Goal: Information Seeking & Learning: Learn about a topic

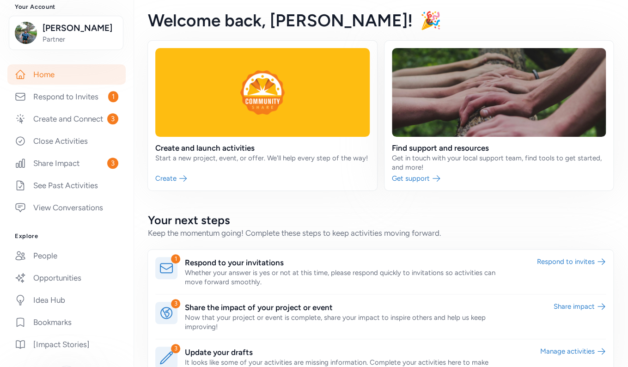
scroll to position [130, 0]
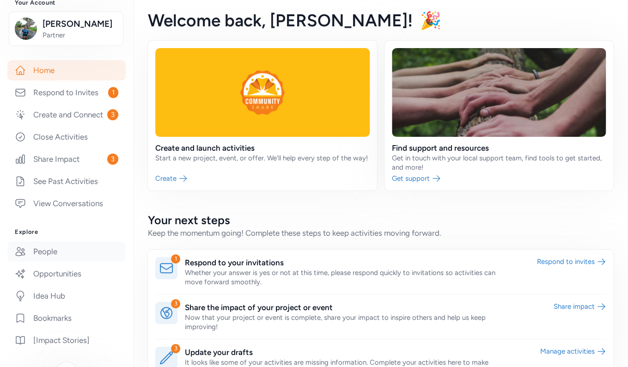
click at [42, 254] on link "People" at bounding box center [66, 251] width 118 height 20
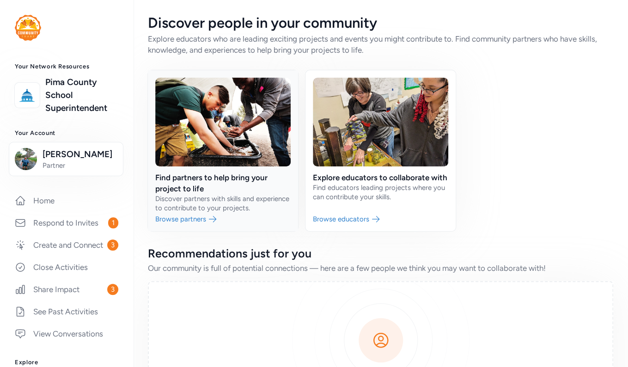
click at [189, 217] on link at bounding box center [223, 150] width 150 height 161
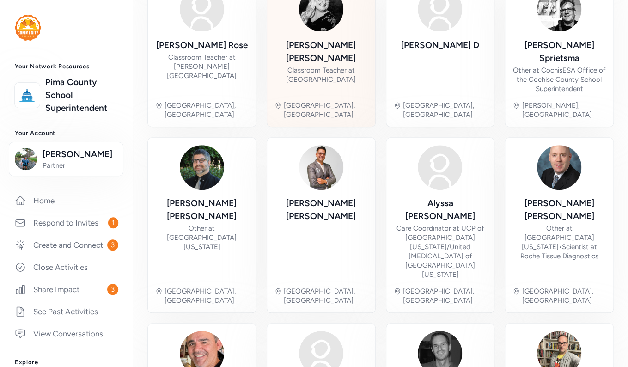
scroll to position [124, 0]
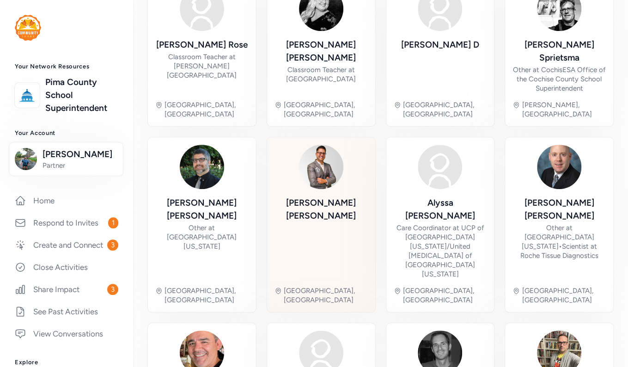
click at [318, 185] on div "[PERSON_NAME] Tucson, [GEOGRAPHIC_DATA]" at bounding box center [321, 225] width 93 height 160
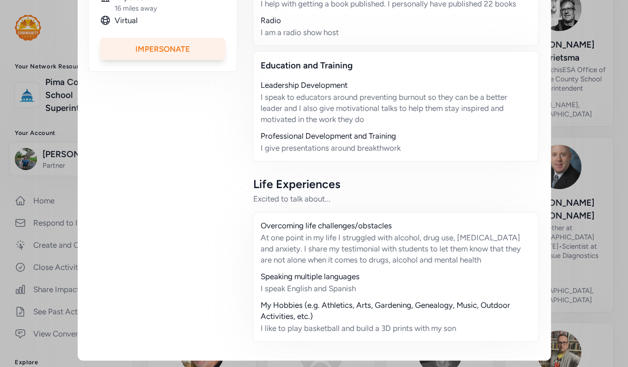
scroll to position [343, 0]
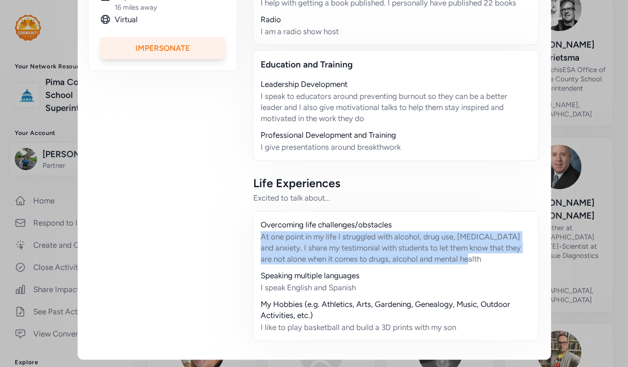
drag, startPoint x: 478, startPoint y: 258, endPoint x: 252, endPoint y: 235, distance: 227.1
click at [252, 235] on div "Overcoming life challenges/obstacles At one point in my life I struggled with a…" at bounding box center [395, 276] width 287 height 130
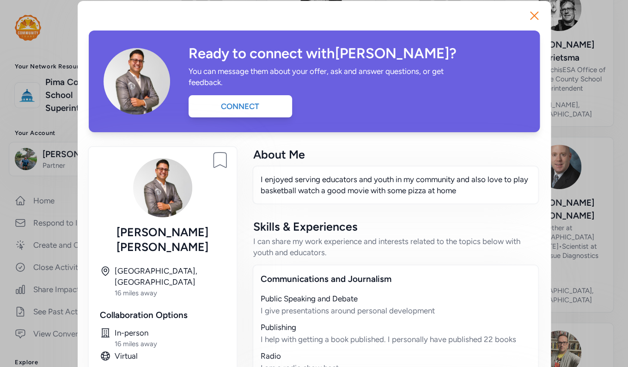
scroll to position [0, 0]
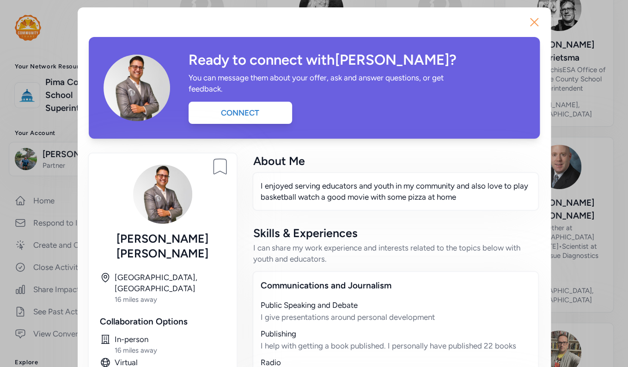
click at [534, 23] on icon "button" at bounding box center [534, 21] width 7 height 7
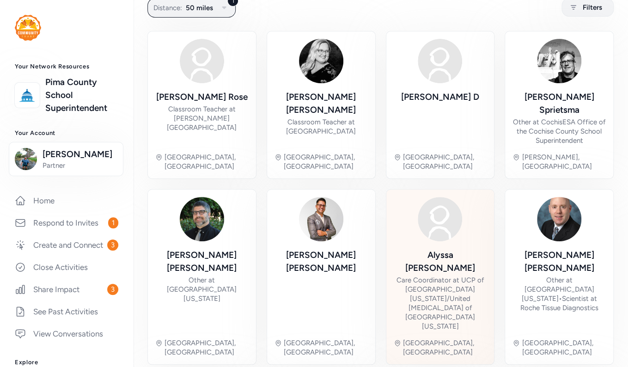
scroll to position [43, 0]
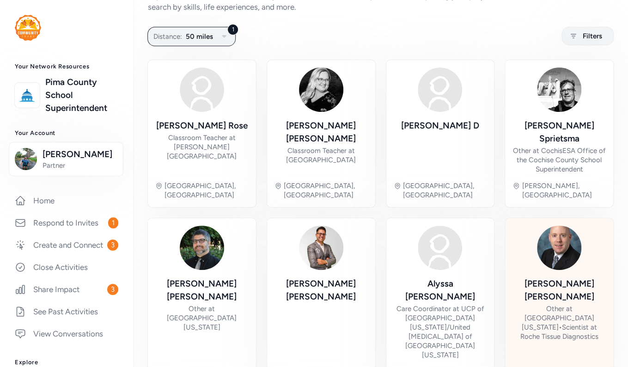
click at [544, 239] on img at bounding box center [559, 248] width 44 height 44
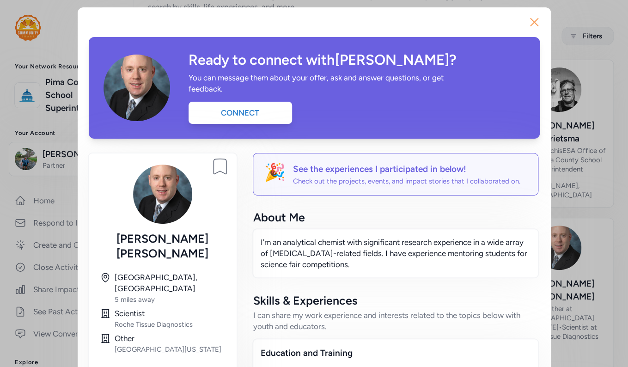
click at [531, 19] on icon "button" at bounding box center [534, 21] width 7 height 7
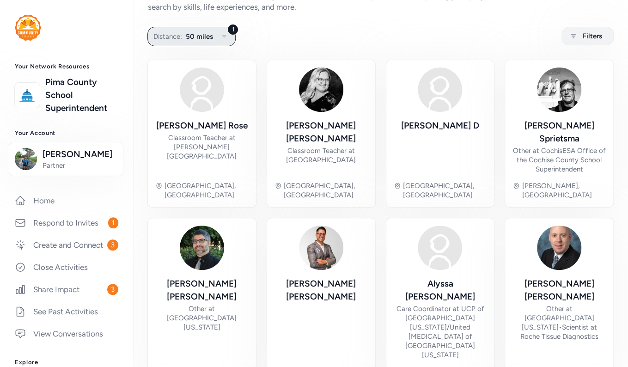
click at [176, 44] on button "1 Distance: 50 miles" at bounding box center [191, 36] width 88 height 19
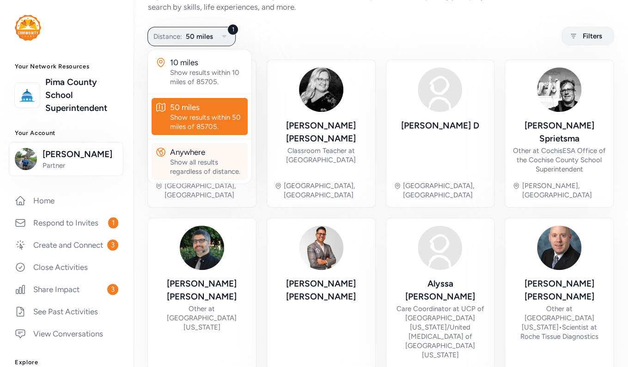
click at [214, 165] on div "Show all results regardless of distance." at bounding box center [207, 167] width 74 height 18
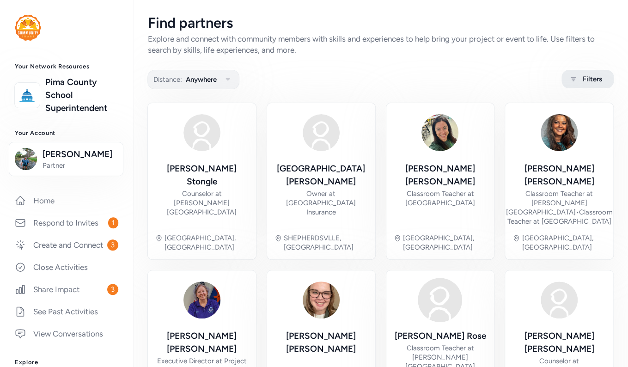
click at [587, 79] on span "Filters" at bounding box center [592, 78] width 19 height 11
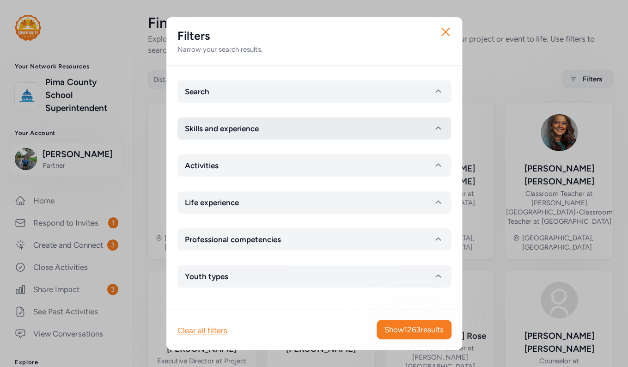
click at [263, 132] on button "Skills and experience" at bounding box center [314, 128] width 274 height 22
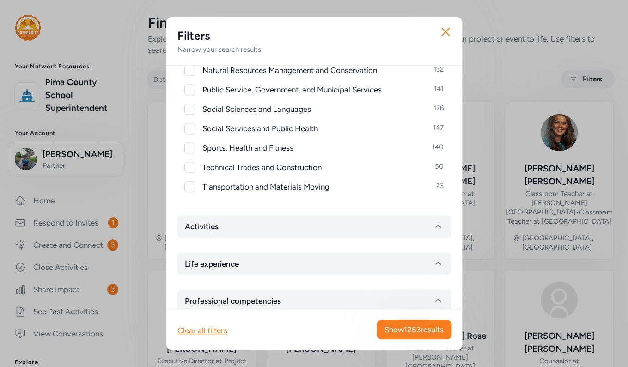
scroll to position [434, 0]
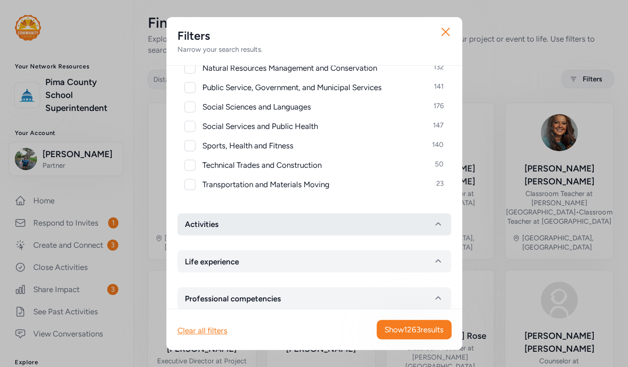
click at [259, 226] on button "Activities" at bounding box center [314, 224] width 274 height 22
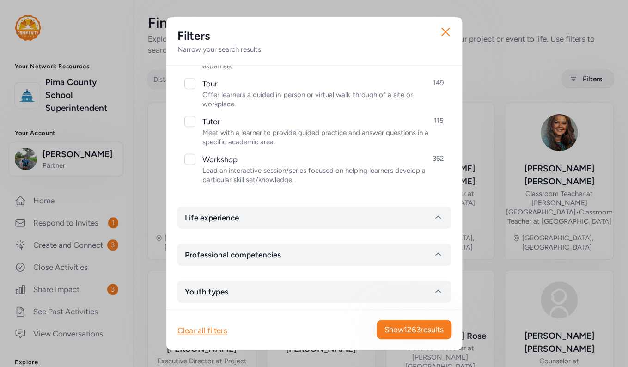
scroll to position [1027, 0]
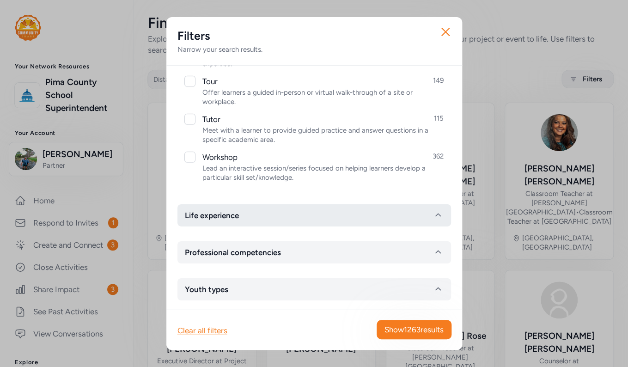
click at [275, 212] on button "Life experience" at bounding box center [314, 215] width 274 height 22
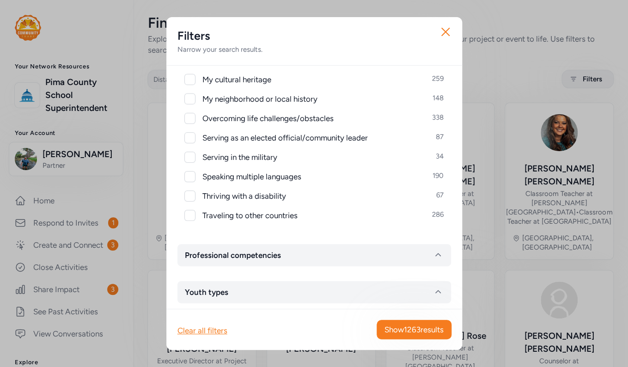
scroll to position [1246, 0]
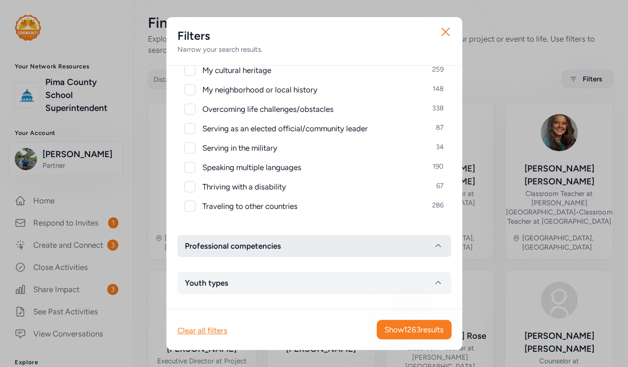
click at [275, 247] on span "Professional competencies" at bounding box center [233, 245] width 96 height 11
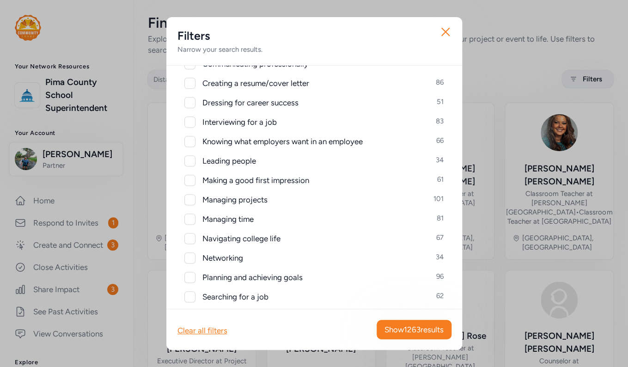
scroll to position [1534, 0]
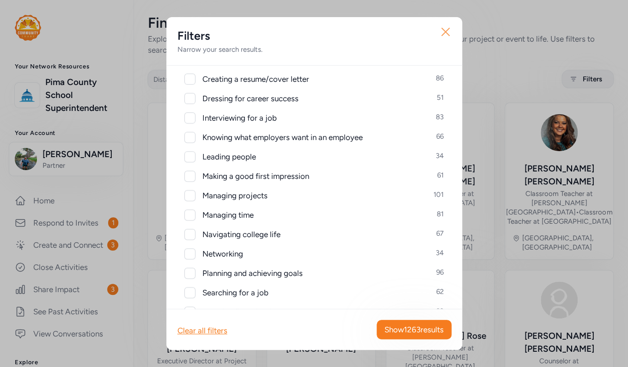
click at [444, 29] on icon "button" at bounding box center [445, 31] width 15 height 15
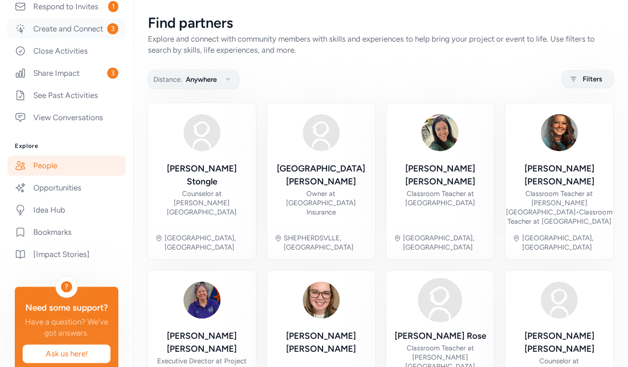
scroll to position [217, 0]
click at [63, 187] on link "Opportunities" at bounding box center [66, 187] width 118 height 20
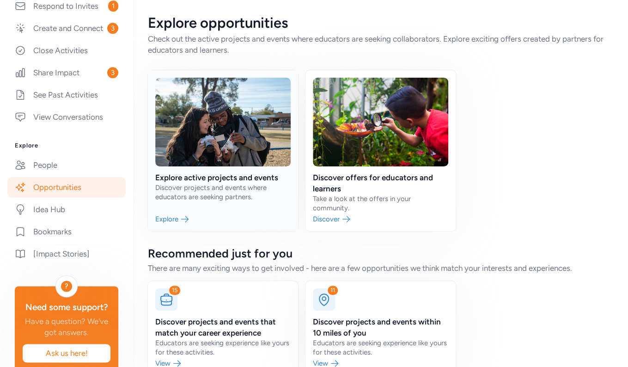
click at [218, 181] on link at bounding box center [223, 150] width 150 height 161
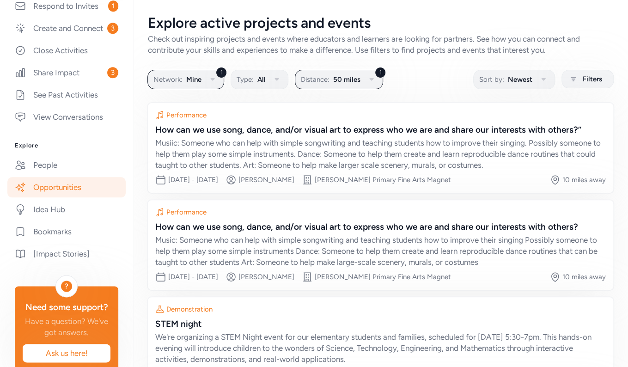
click at [75, 188] on link "Opportunities" at bounding box center [66, 187] width 118 height 20
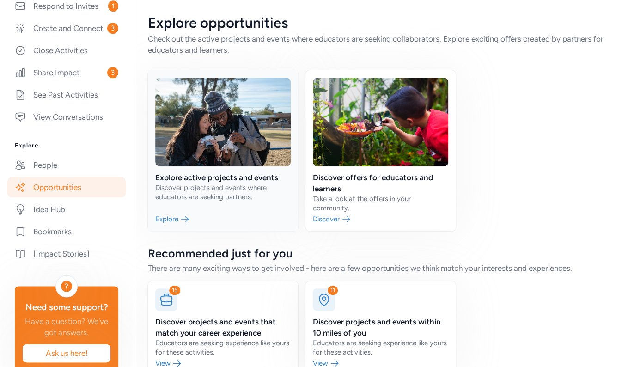
click at [182, 177] on link at bounding box center [223, 150] width 150 height 161
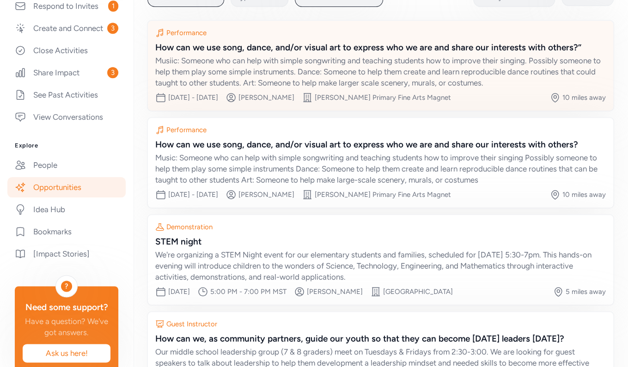
scroll to position [164, 0]
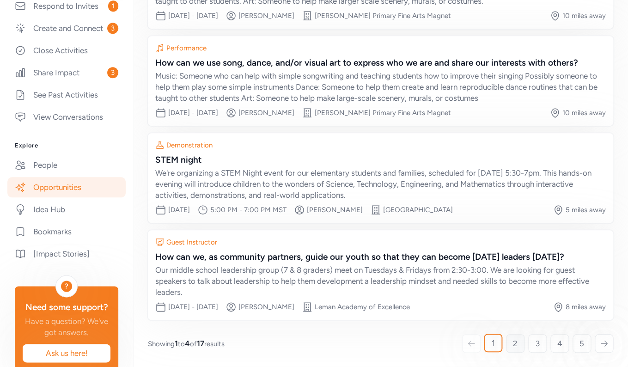
click at [514, 340] on span "2" at bounding box center [515, 343] width 5 height 11
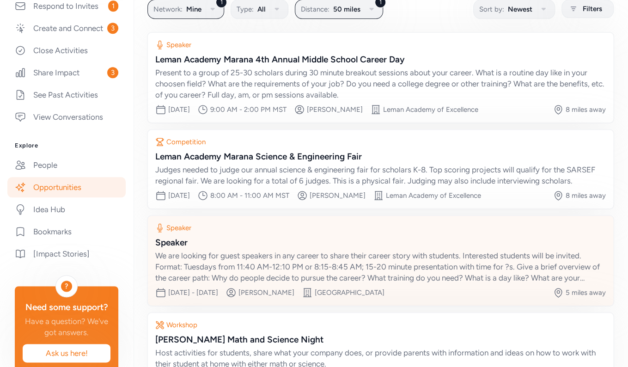
scroll to position [142, 0]
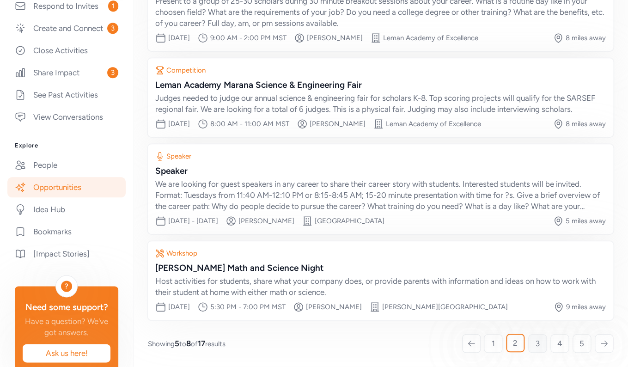
click at [538, 341] on span "3" at bounding box center [538, 343] width 4 height 11
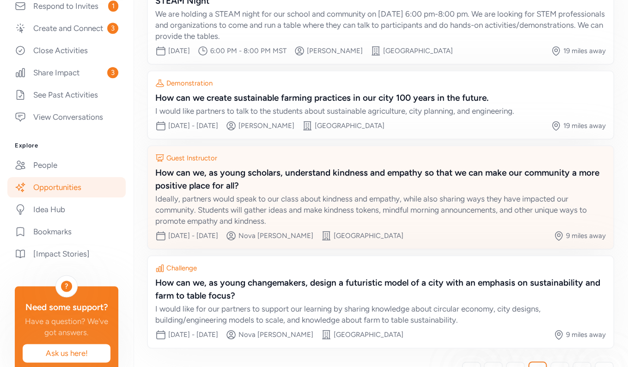
scroll to position [110, 0]
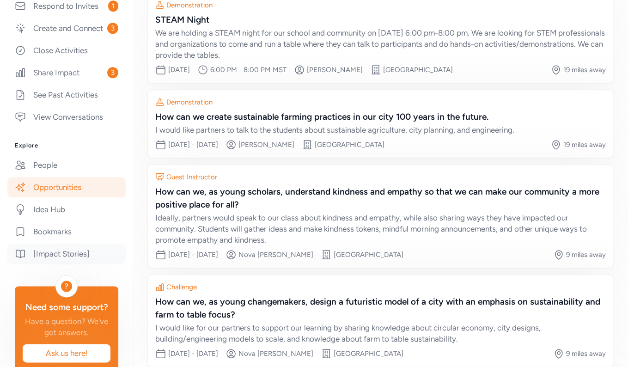
click at [59, 252] on link "[Impact Stories]" at bounding box center [66, 254] width 118 height 20
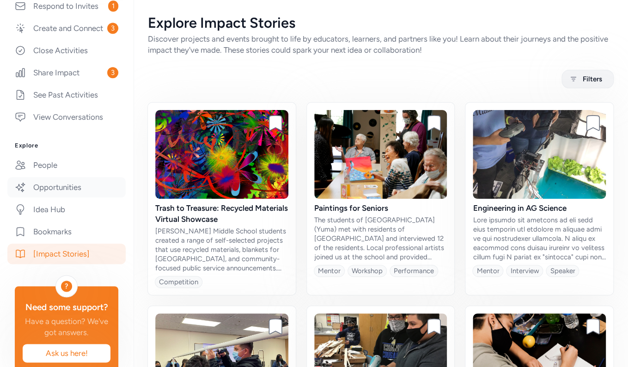
click at [74, 183] on link "Opportunities" at bounding box center [66, 187] width 118 height 20
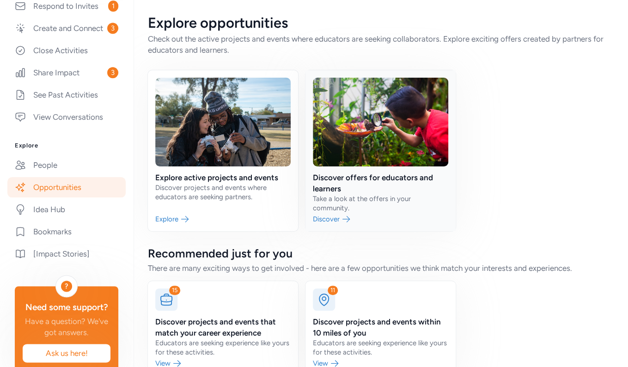
click at [352, 189] on link at bounding box center [380, 150] width 150 height 161
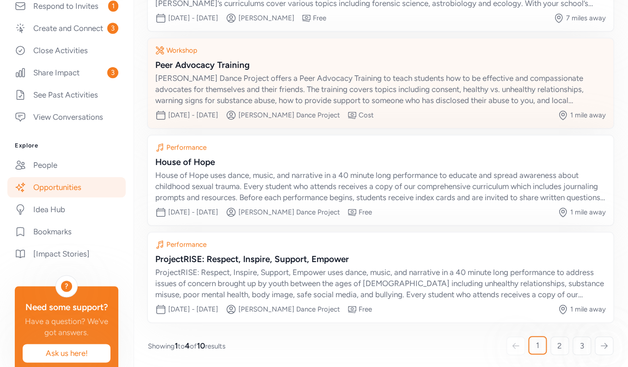
scroll to position [164, 0]
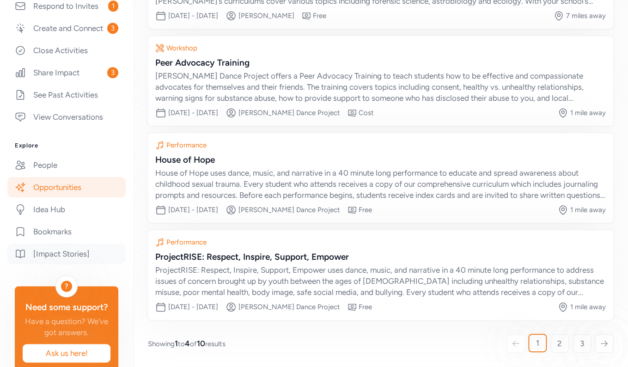
click at [75, 247] on link "[Impact Stories]" at bounding box center [66, 254] width 118 height 20
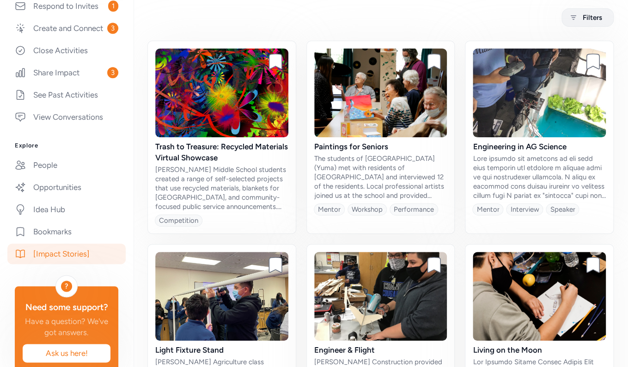
scroll to position [63, 0]
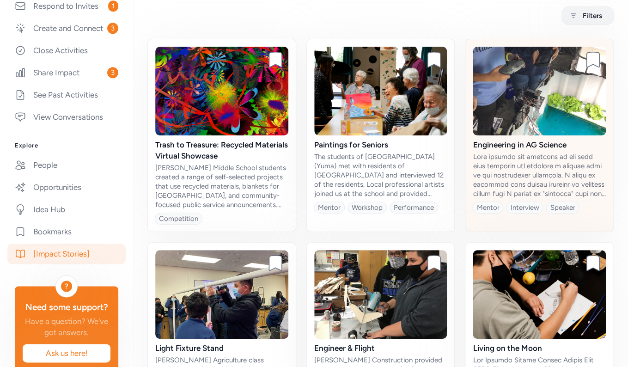
click at [502, 88] on img at bounding box center [539, 91] width 133 height 89
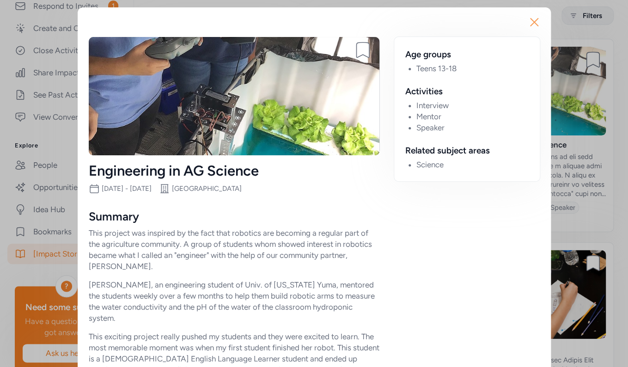
click at [532, 24] on icon "button" at bounding box center [534, 21] width 7 height 7
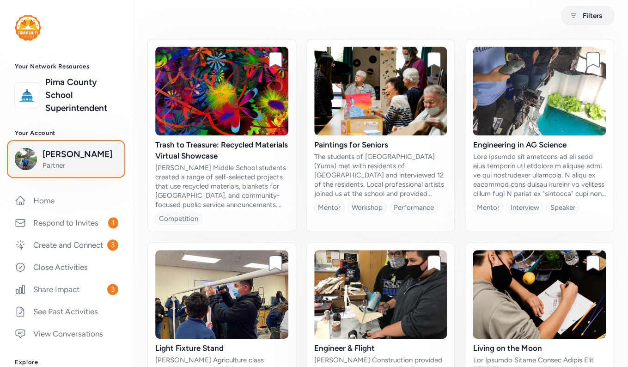
click at [76, 161] on span "Josh Schachter" at bounding box center [80, 154] width 75 height 13
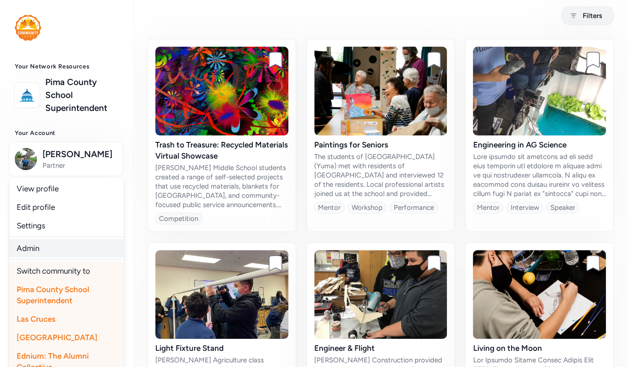
click at [40, 248] on link "Admin" at bounding box center [66, 248] width 115 height 18
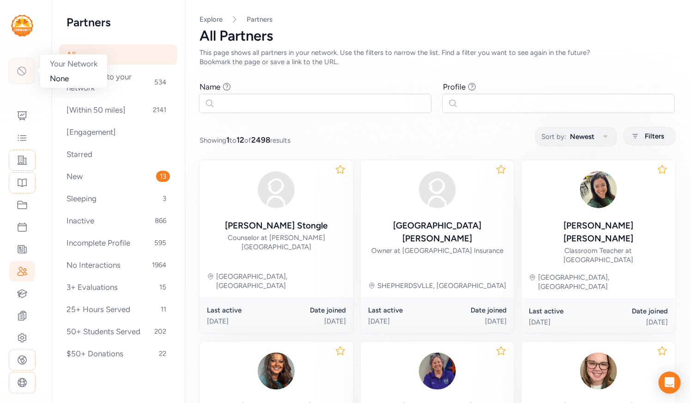
click at [21, 70] on icon at bounding box center [22, 71] width 8 height 8
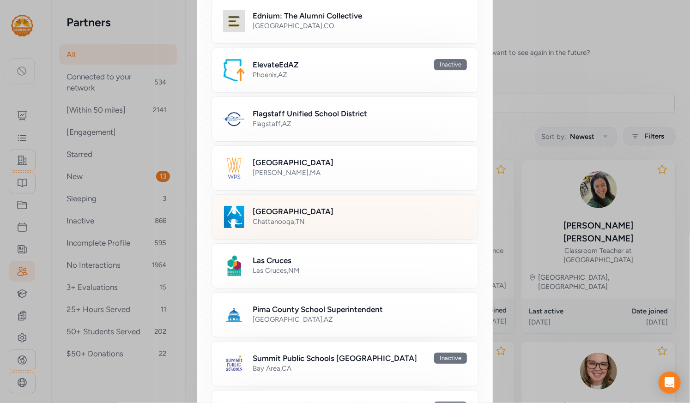
scroll to position [331, 0]
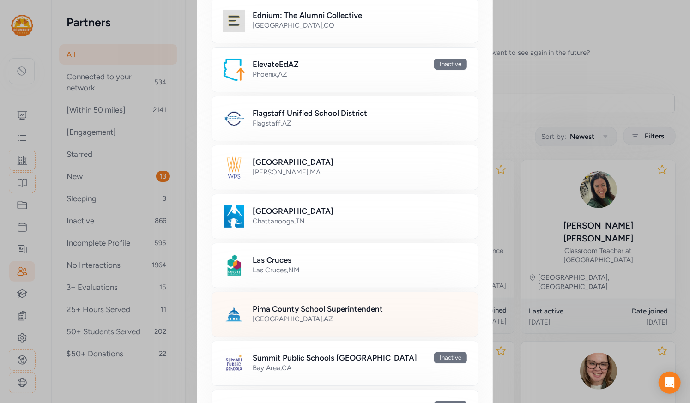
click at [299, 304] on h2 "Pima County School Superintendent" at bounding box center [318, 309] width 130 height 11
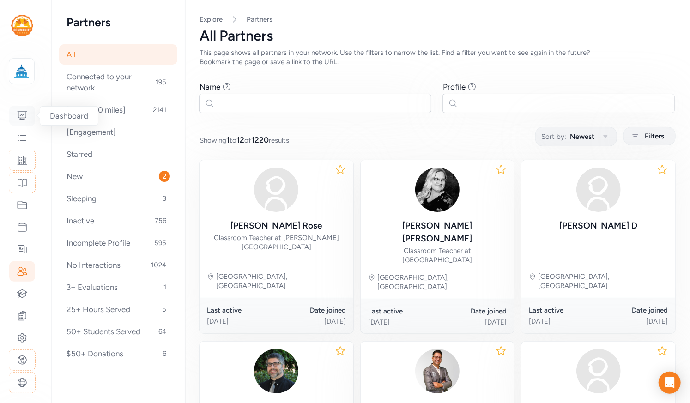
click at [20, 115] on icon at bounding box center [22, 115] width 11 height 11
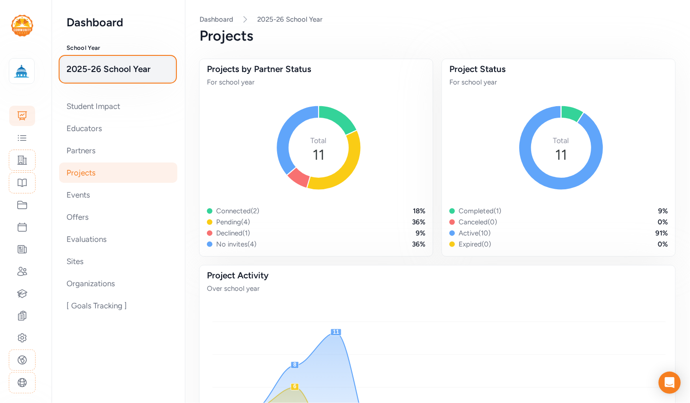
click at [101, 70] on span "2025-26 School Year" at bounding box center [118, 69] width 103 height 13
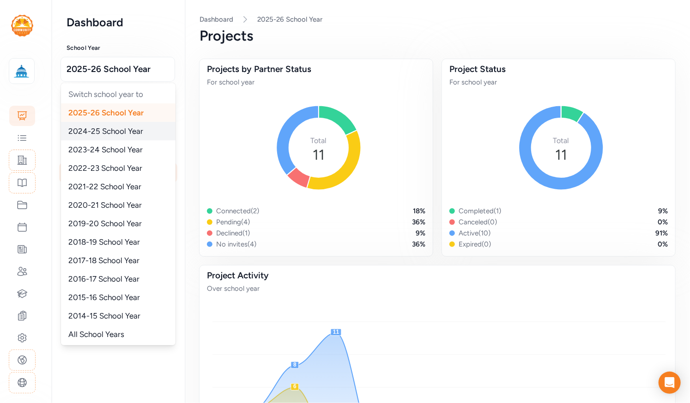
click at [101, 136] on div "2024-25 School Year" at bounding box center [118, 131] width 115 height 18
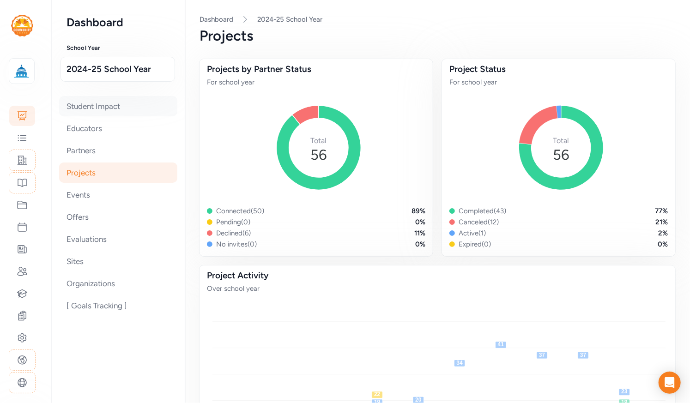
click at [104, 105] on div "Student Impact" at bounding box center [118, 106] width 118 height 20
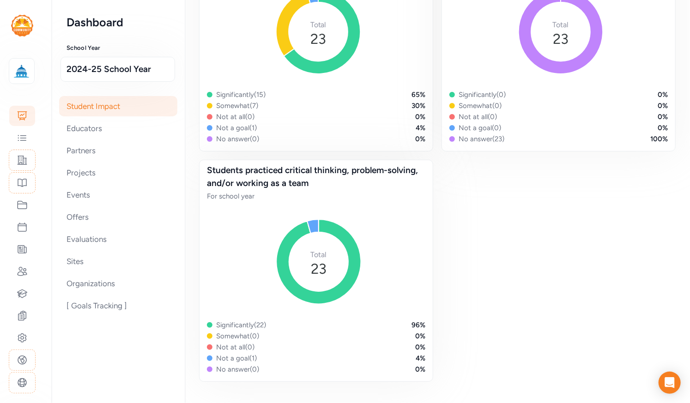
scroll to position [722, 0]
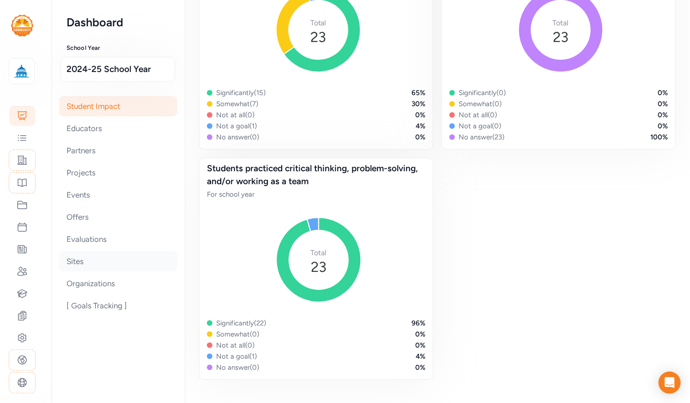
click at [69, 263] on div "Sites" at bounding box center [118, 261] width 118 height 20
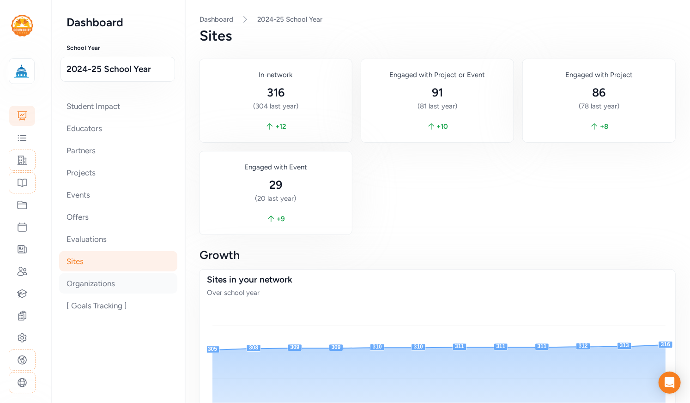
click at [73, 283] on div "Organizations" at bounding box center [118, 284] width 118 height 20
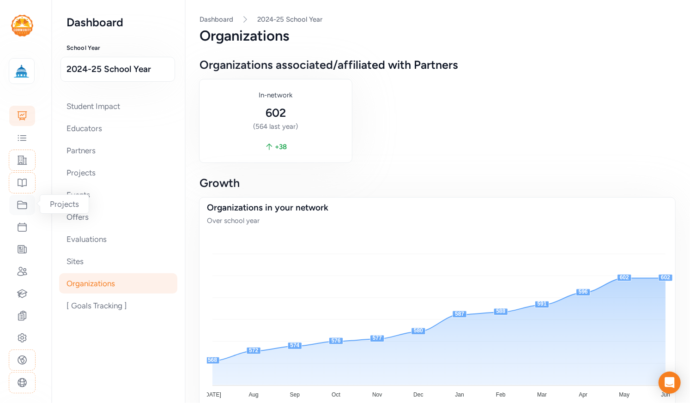
click at [21, 202] on icon at bounding box center [22, 205] width 11 height 11
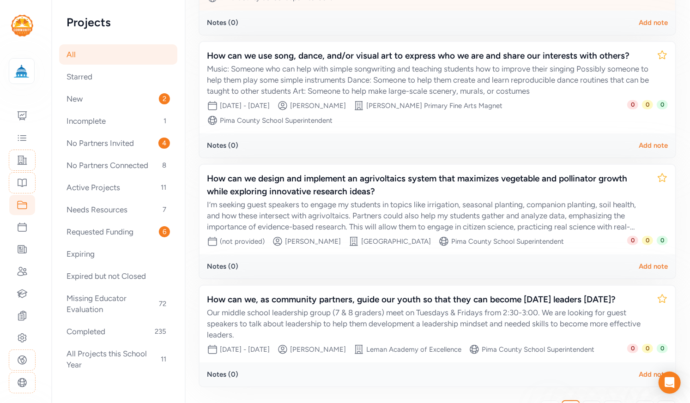
scroll to position [256, 0]
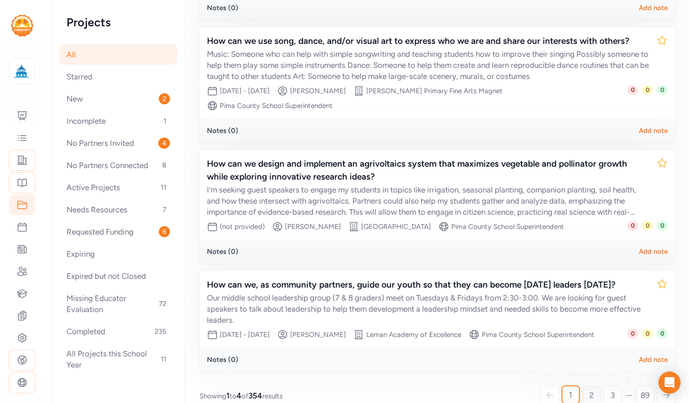
click at [590, 386] on link "2" at bounding box center [592, 395] width 18 height 18
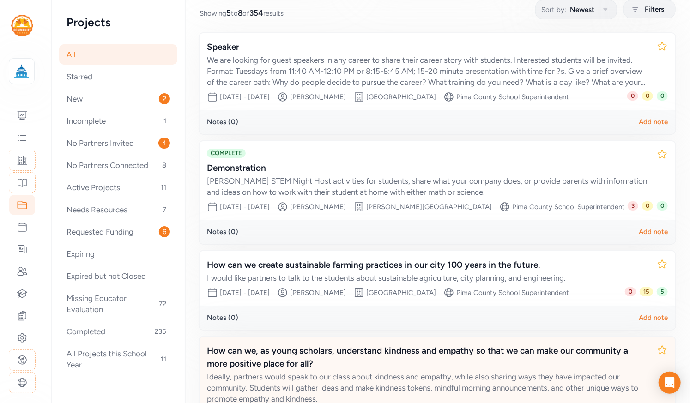
scroll to position [127, 0]
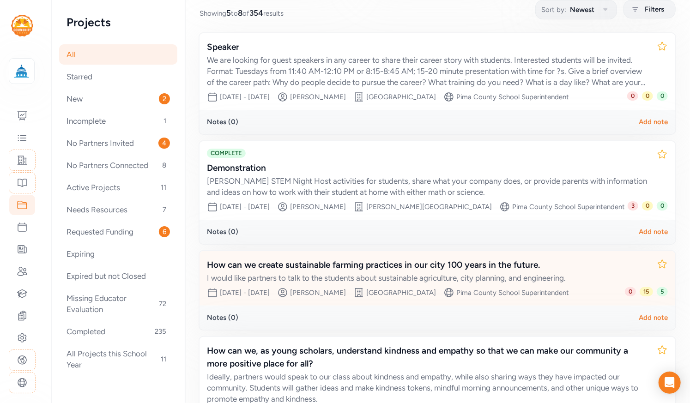
click at [443, 261] on div "How can we create sustainable farming practices in our city 100 years in the fu…" at bounding box center [428, 265] width 443 height 13
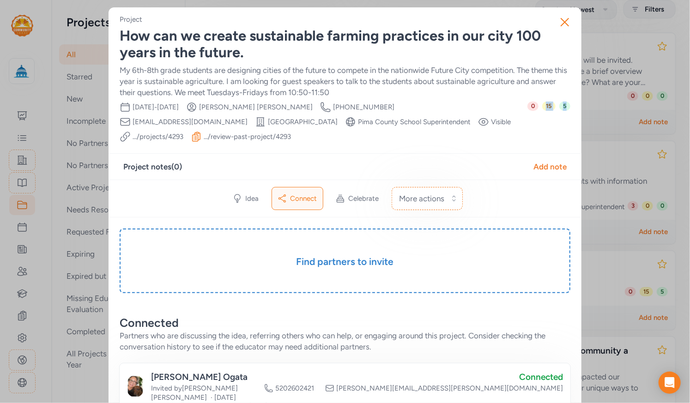
drag, startPoint x: 569, startPoint y: 118, endPoint x: 543, endPoint y: 110, distance: 27.8
click at [542, 110] on div "0 15 5" at bounding box center [549, 122] width 43 height 41
click at [557, 134] on div "0 15 5" at bounding box center [549, 122] width 43 height 41
drag, startPoint x: 565, startPoint y: 109, endPoint x: 572, endPoint y: 107, distance: 7.2
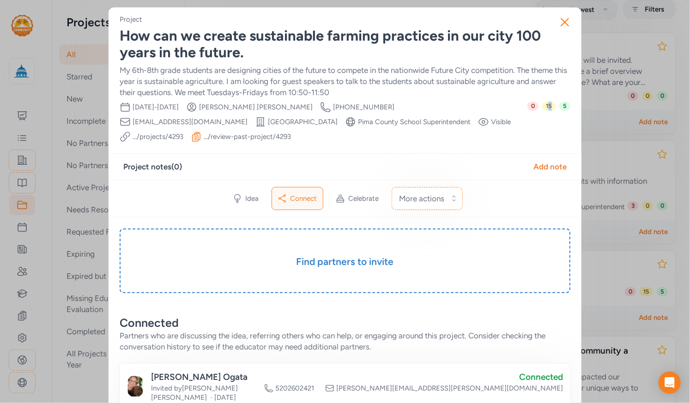
drag, startPoint x: 548, startPoint y: 106, endPoint x: 554, endPoint y: 107, distance: 6.1
click at [556, 107] on span "15" at bounding box center [549, 106] width 13 height 9
click at [562, 20] on icon "button" at bounding box center [565, 22] width 15 height 15
